Goal: Browse casually

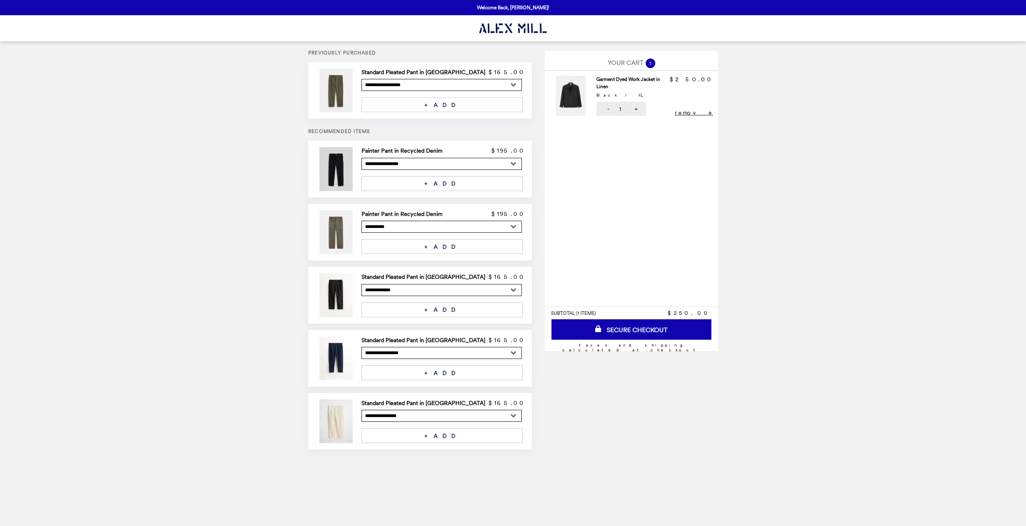
click at [354, 162] on img at bounding box center [336, 169] width 35 height 44
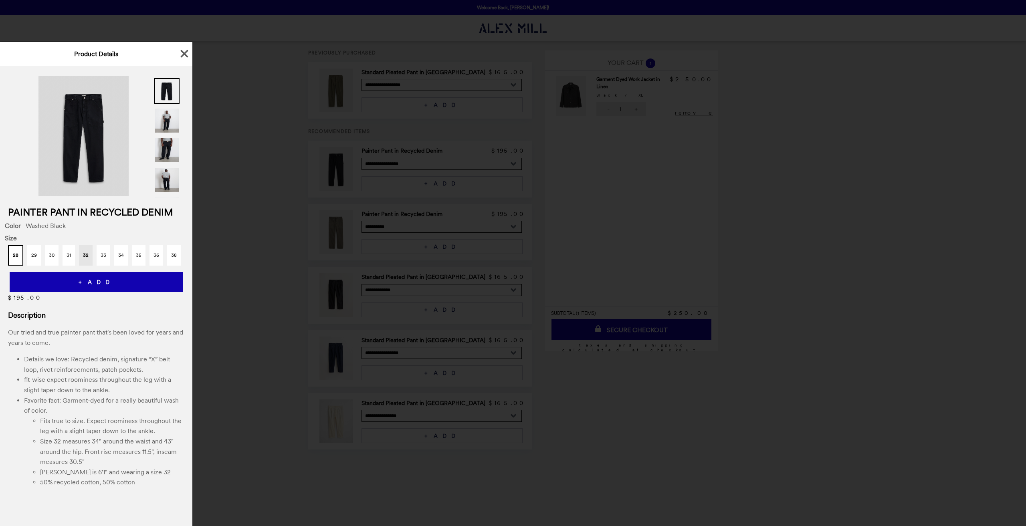
click at [75, 128] on img at bounding box center [83, 136] width 90 height 120
click at [91, 164] on img at bounding box center [83, 136] width 90 height 120
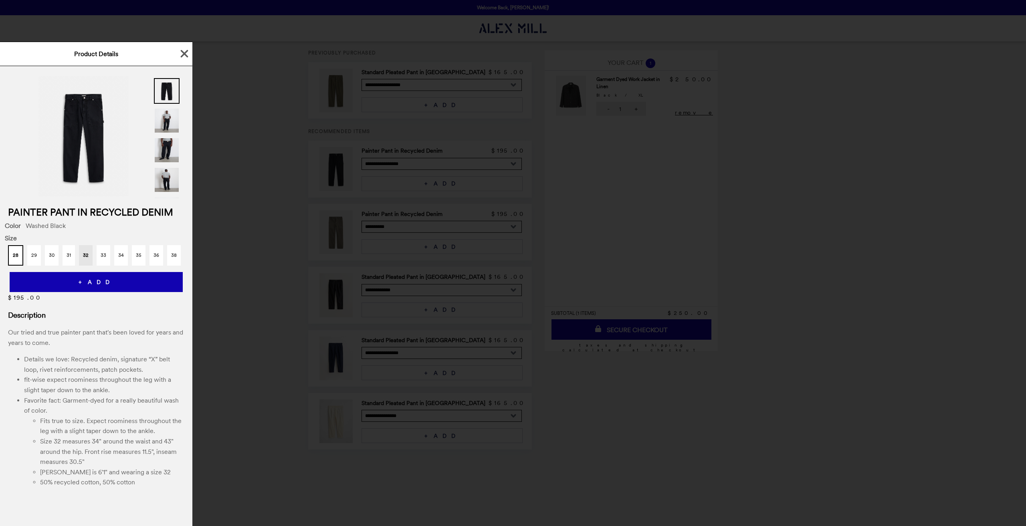
click at [456, 214] on div "Product Details Painter Pant in Recycled Denim Color Washed Black Size 28 29 30…" at bounding box center [513, 263] width 1026 height 526
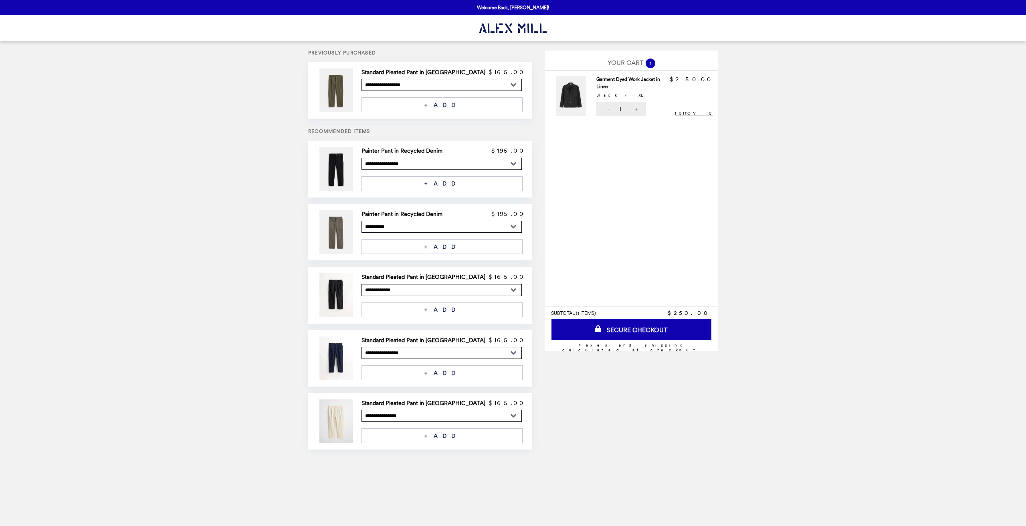
click at [514, 31] on img "Main" at bounding box center [512, 28] width 67 height 16
